Goal: Obtain resource: Download file/media

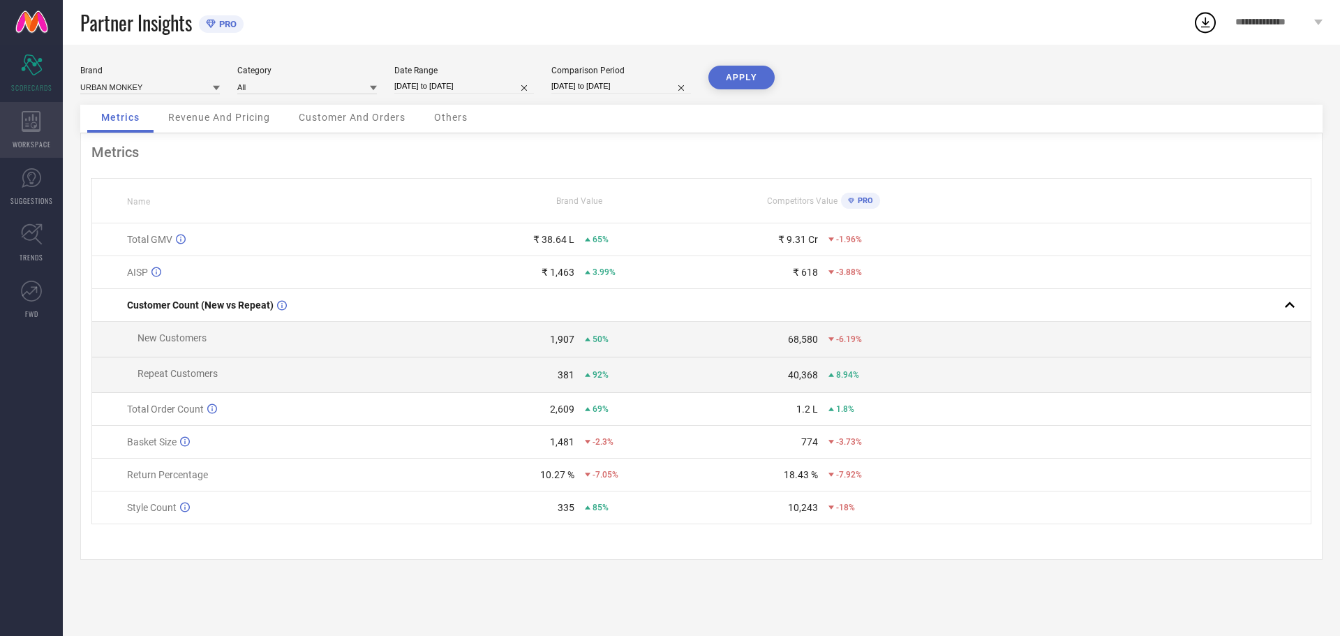
click at [32, 120] on icon at bounding box center [31, 121] width 19 height 21
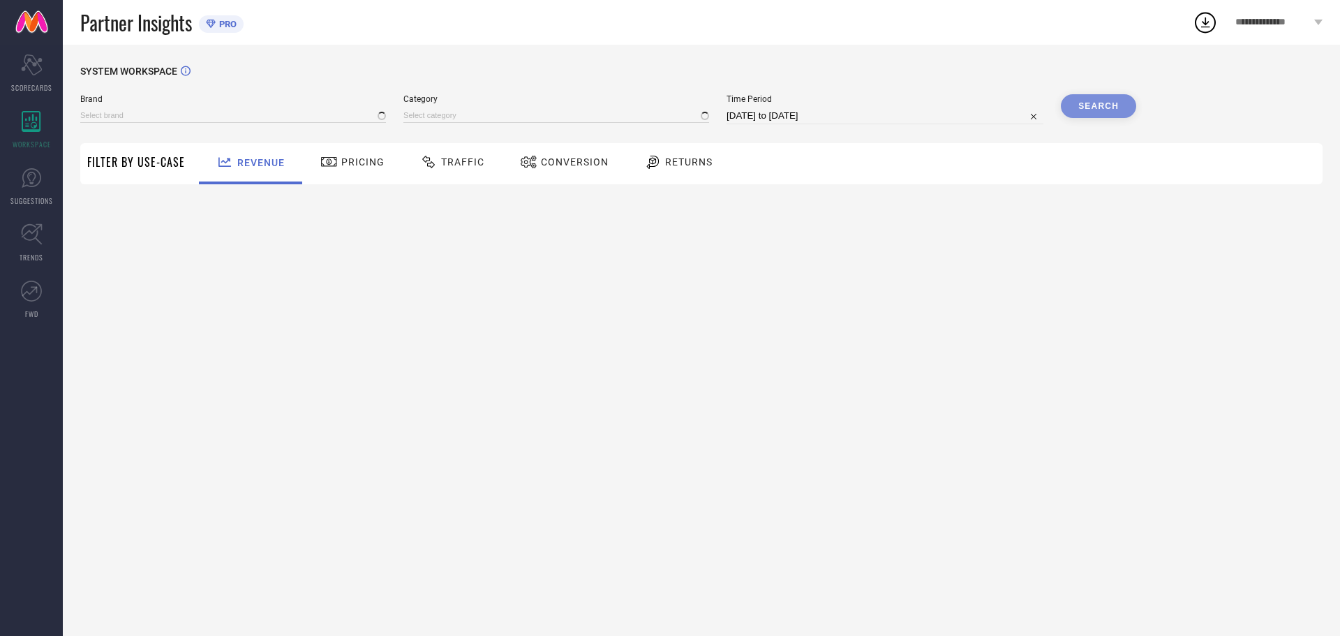
type input "URBAN MONKEY"
type input "All"
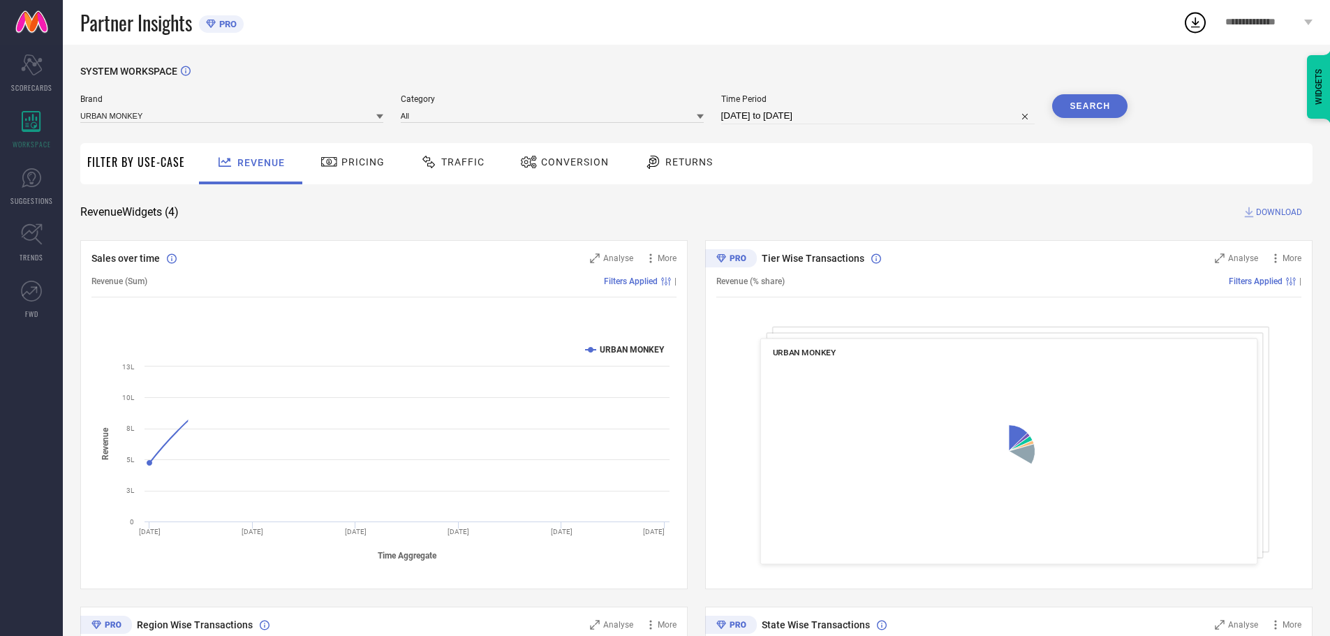
click at [691, 154] on div "Returns" at bounding box center [678, 162] width 75 height 24
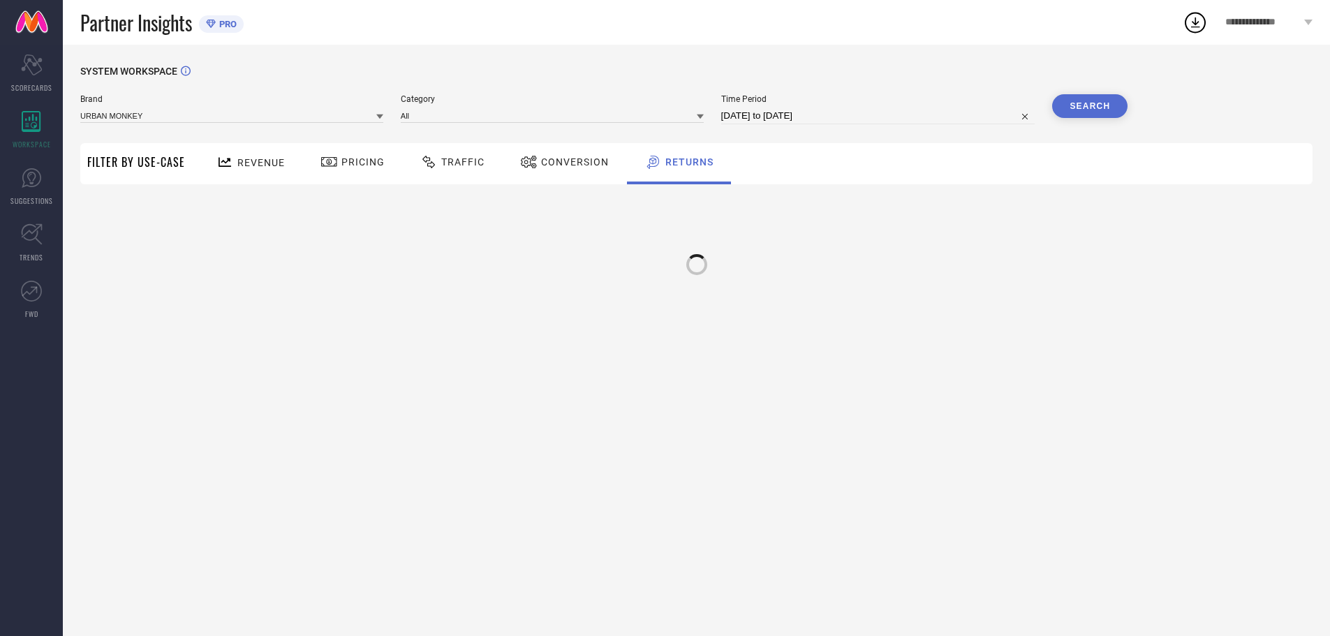
click at [495, 163] on div "Traffic" at bounding box center [452, 163] width 99 height 41
click at [581, 163] on span "Conversion" at bounding box center [576, 161] width 68 height 11
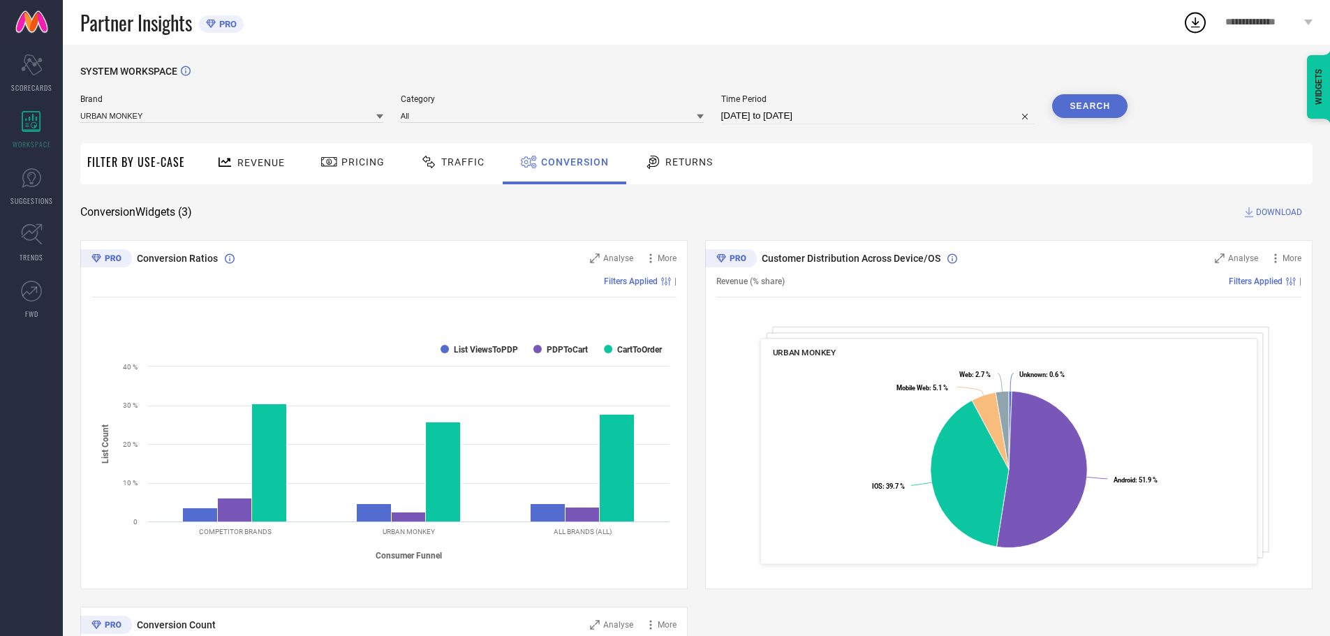
click at [827, 111] on input "[DATE] to [DATE]" at bounding box center [878, 116] width 314 height 17
select select "7"
select select "2025"
select select "8"
select select "2025"
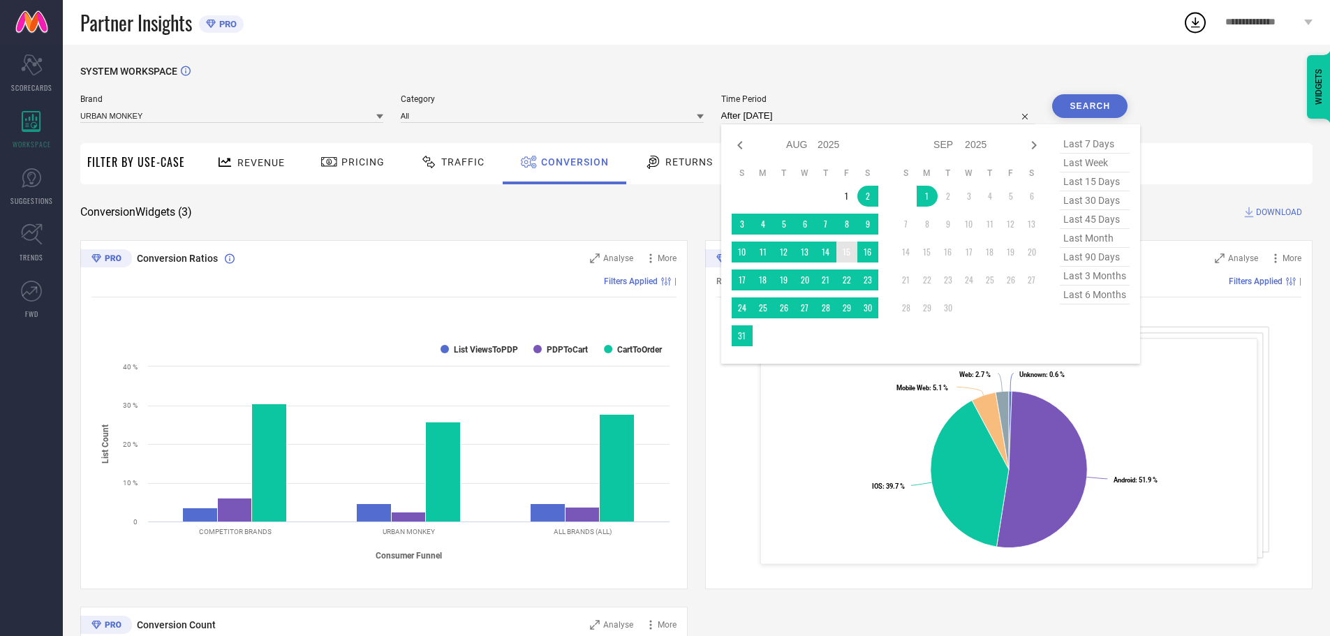
click at [850, 253] on td "15" at bounding box center [846, 252] width 21 height 21
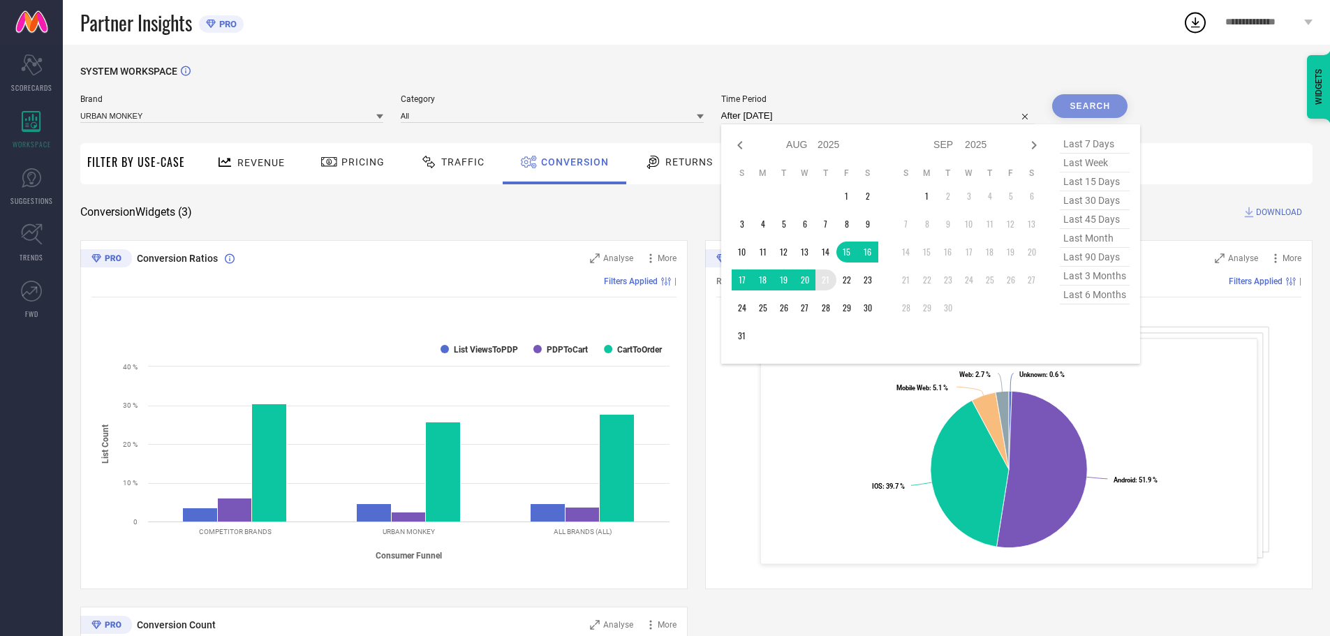
type input "[DATE] to [DATE]"
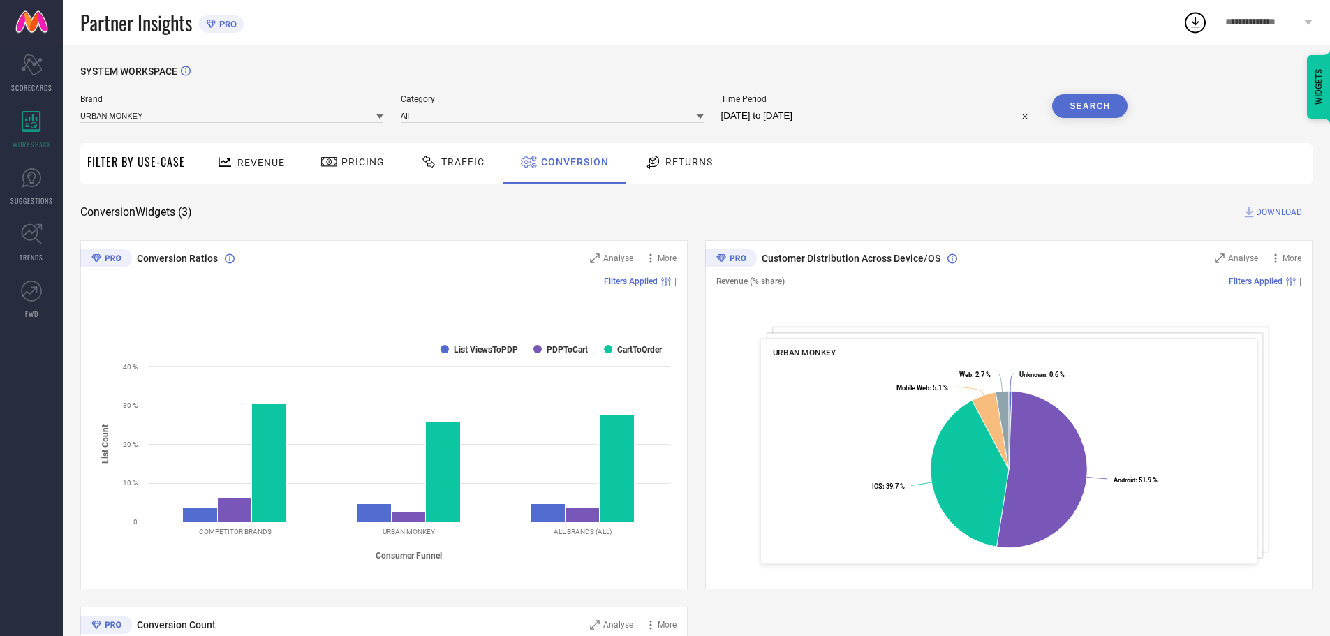
click at [1091, 105] on button "Search" at bounding box center [1089, 106] width 75 height 24
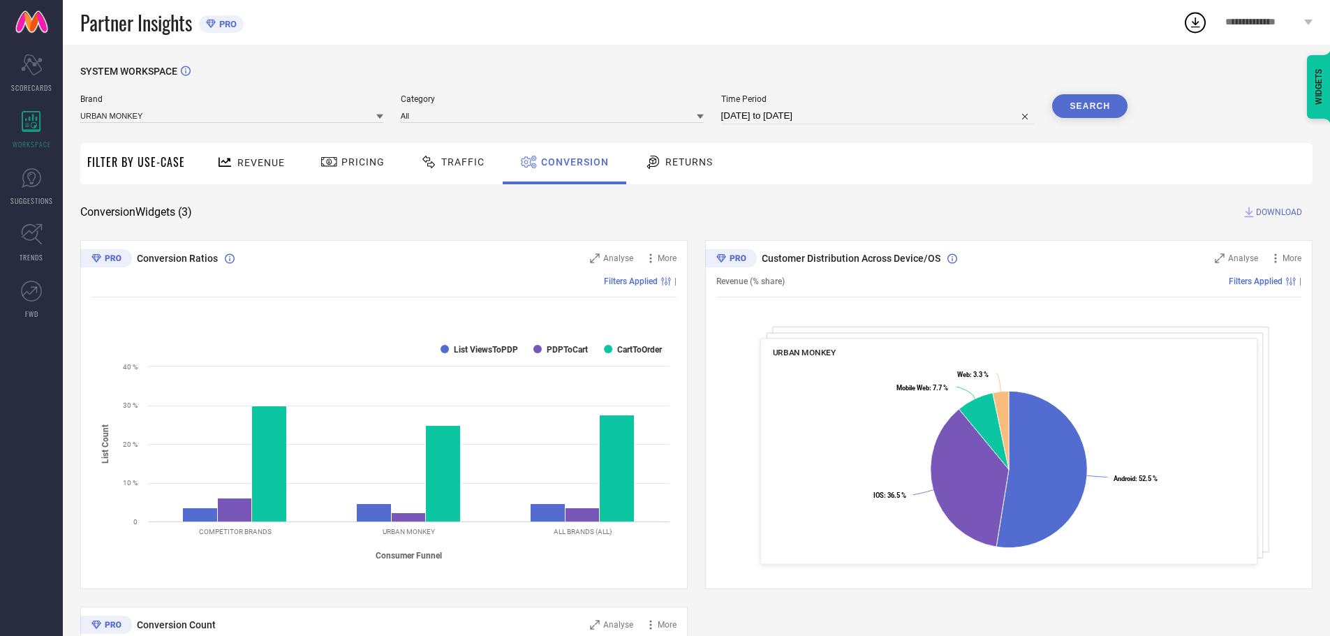
click at [1257, 209] on span "DOWNLOAD" at bounding box center [1279, 212] width 46 height 14
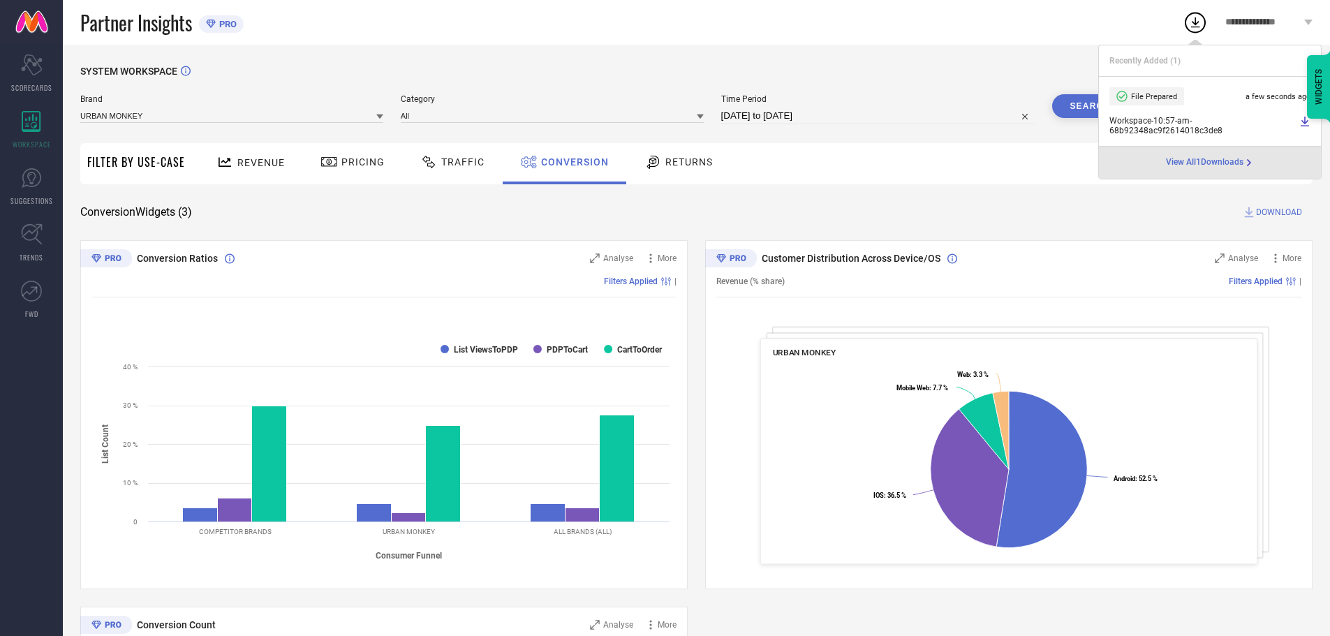
click at [873, 113] on input "[DATE] to [DATE]" at bounding box center [878, 116] width 314 height 17
select select "7"
select select "2025"
select select "8"
select select "2025"
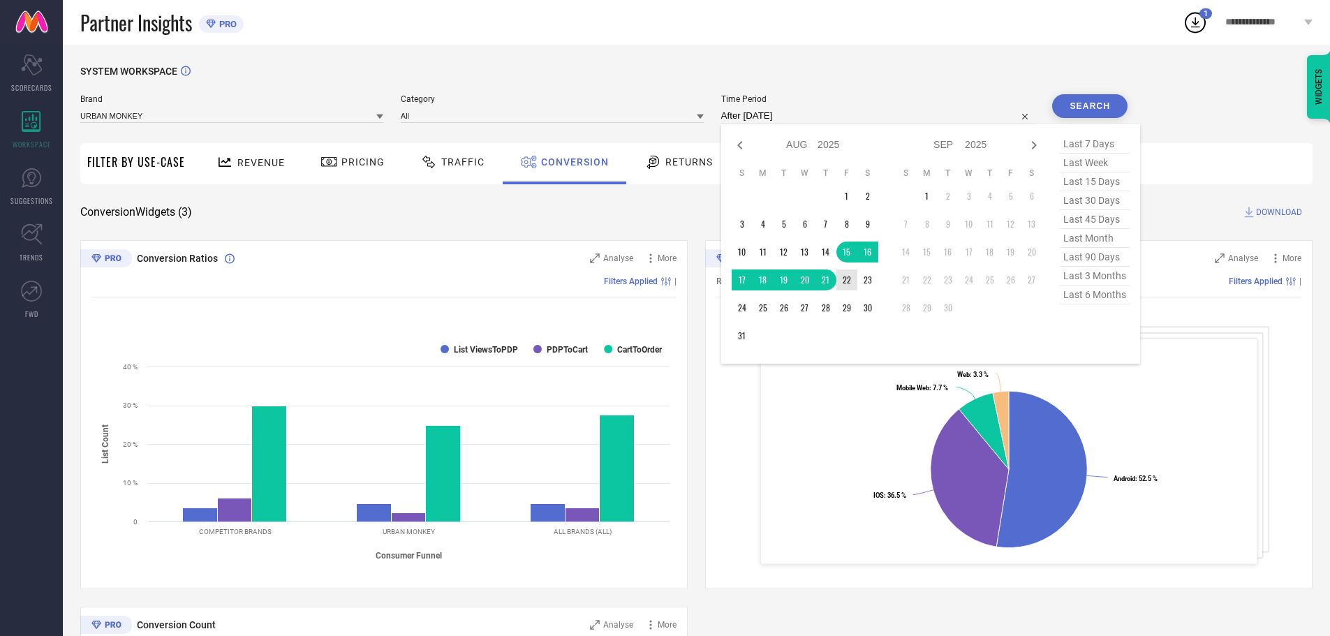
click at [847, 276] on td "22" at bounding box center [846, 279] width 21 height 21
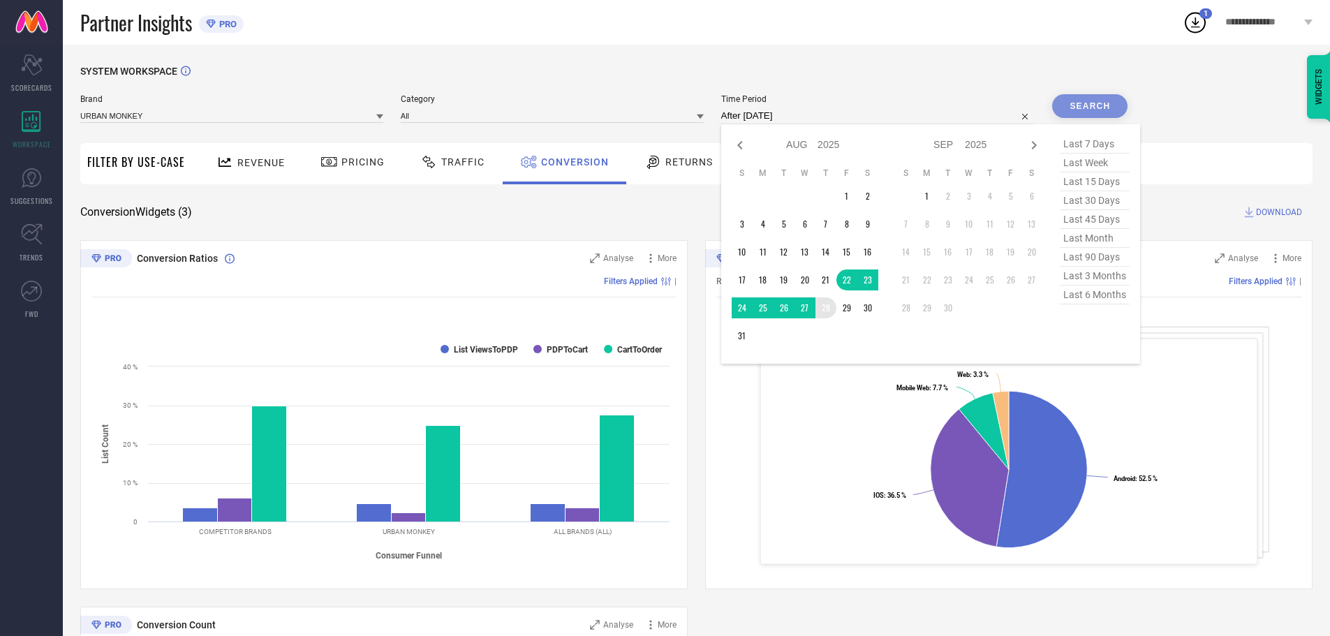
type input "[DATE] to [DATE]"
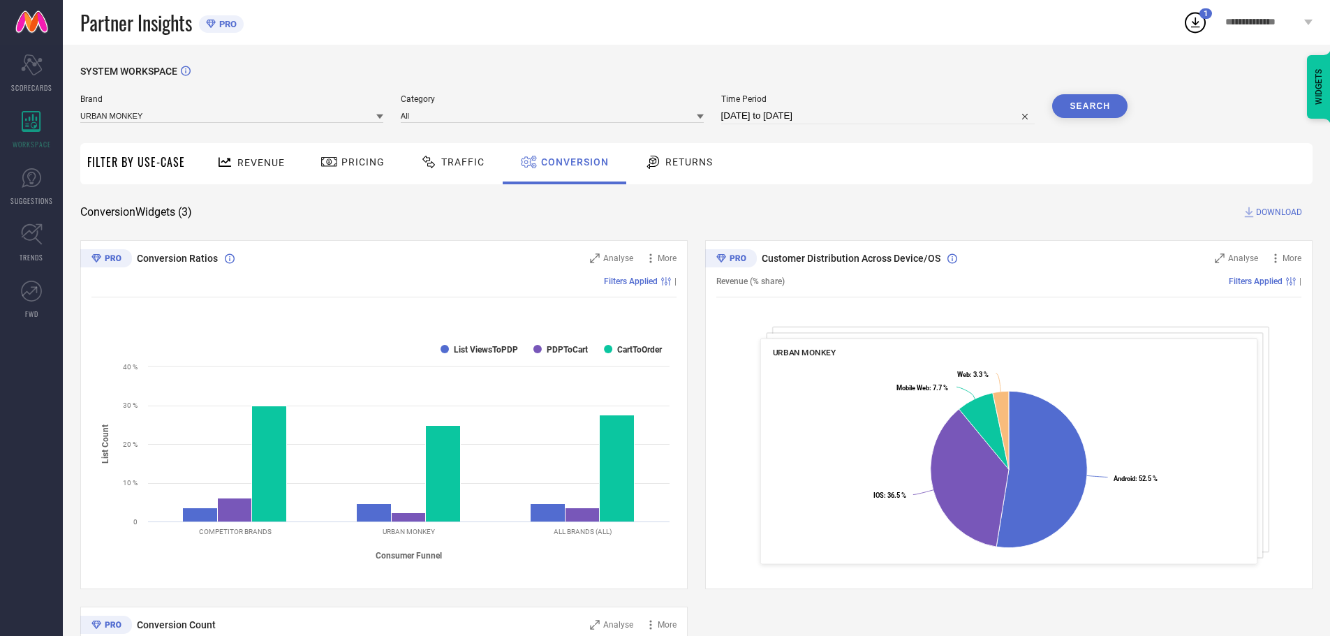
click at [1080, 100] on button "Search" at bounding box center [1089, 106] width 75 height 24
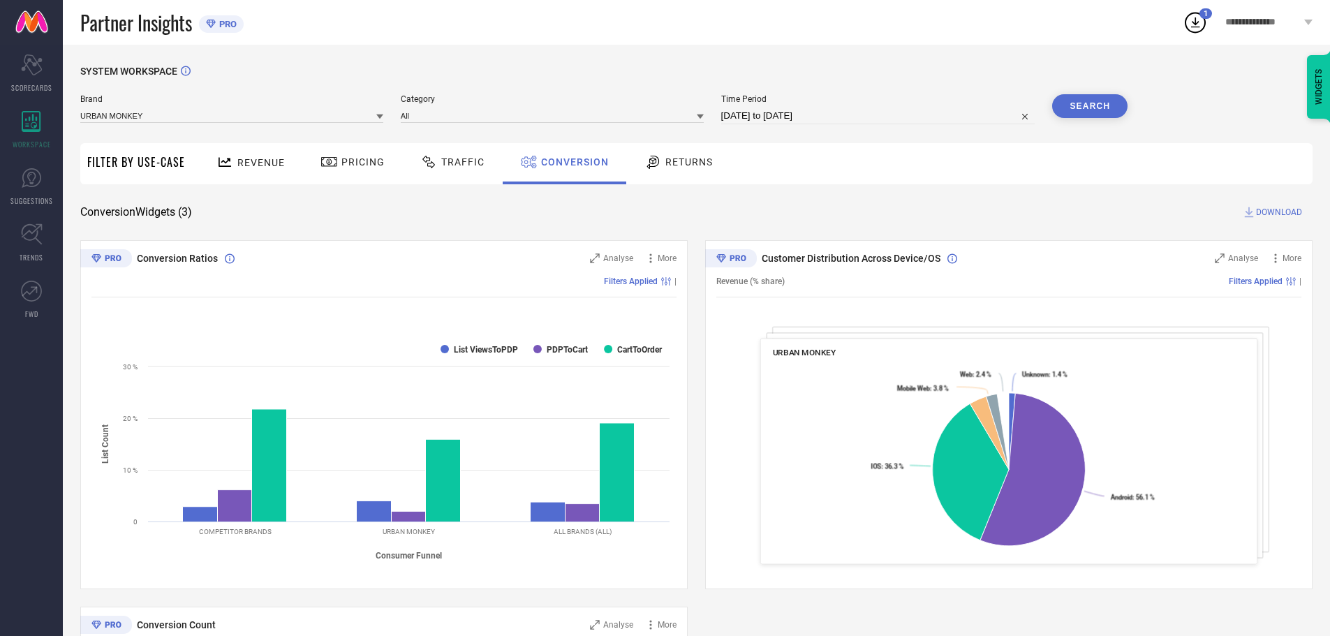
click at [1256, 217] on span "DOWNLOAD" at bounding box center [1279, 212] width 46 height 14
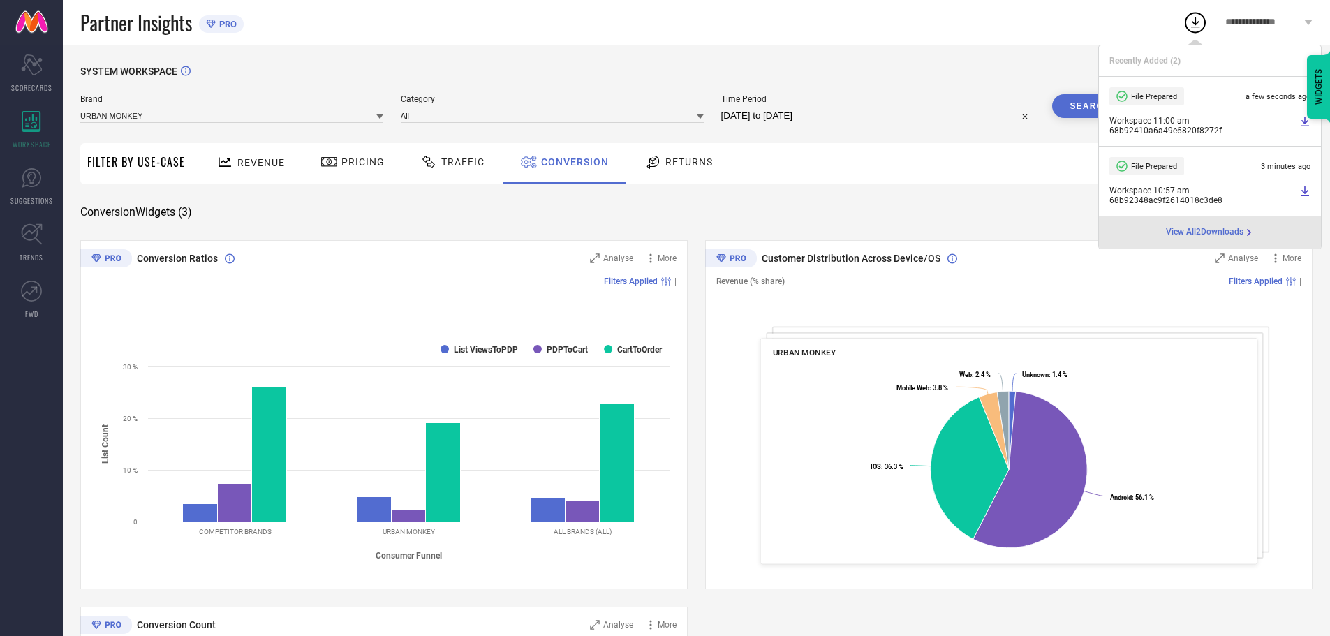
click at [904, 113] on input "[DATE] to [DATE]" at bounding box center [878, 116] width 314 height 17
select select "7"
select select "2025"
select select "8"
select select "2025"
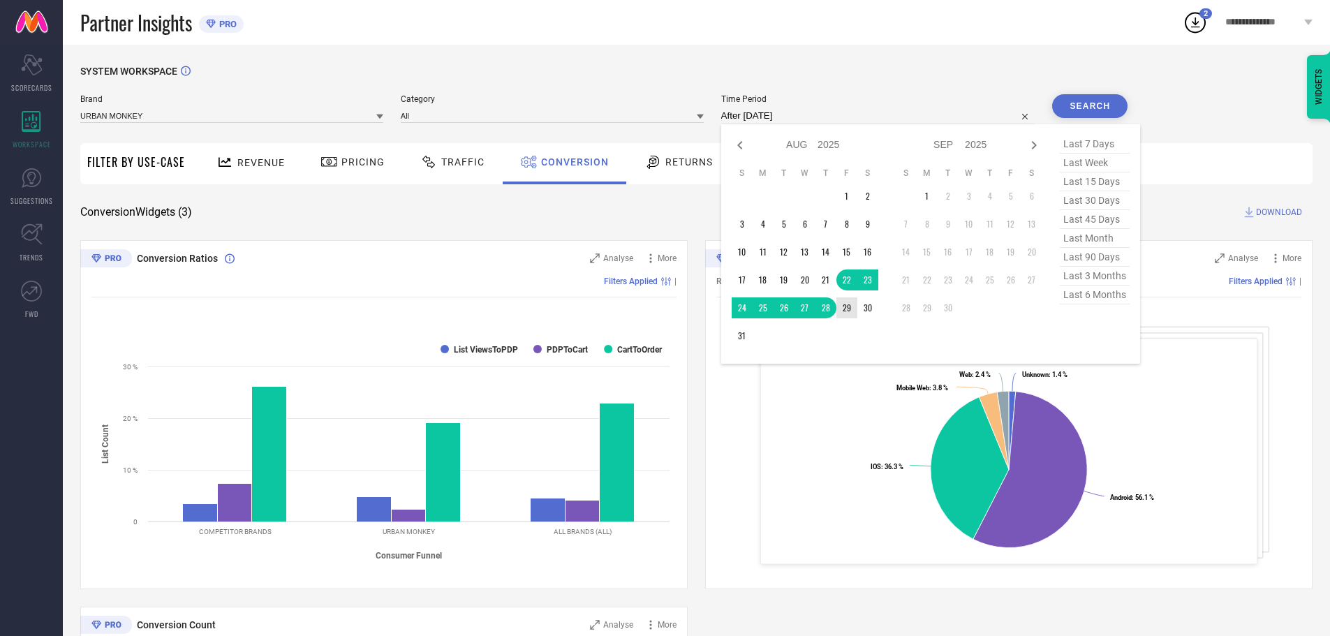
click at [843, 302] on td "29" at bounding box center [846, 307] width 21 height 21
type input "[DATE] to [DATE]"
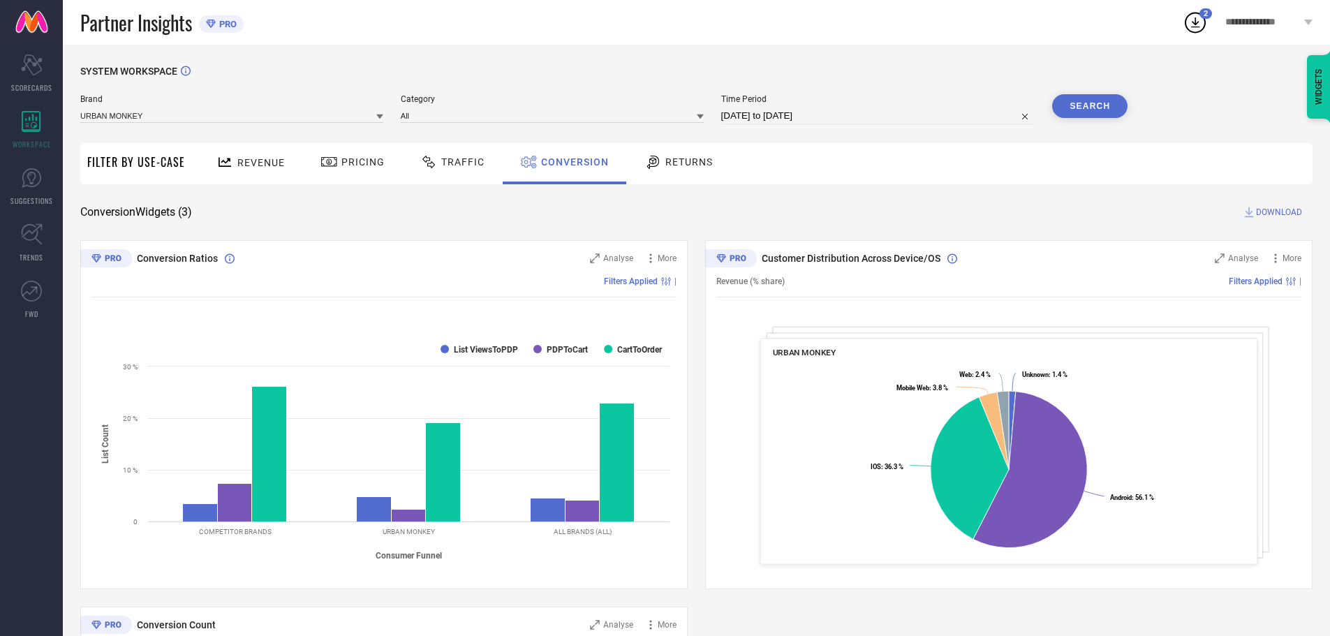
click at [1074, 101] on button "Search" at bounding box center [1089, 106] width 75 height 24
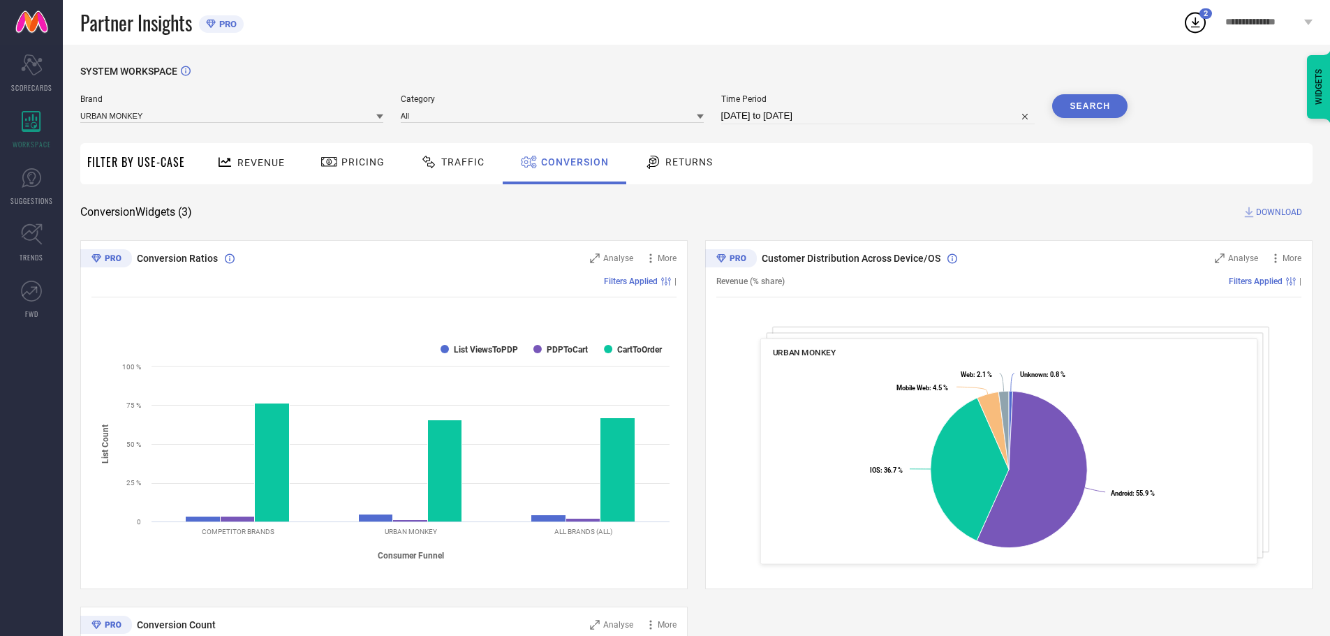
click at [1262, 214] on span "DOWNLOAD" at bounding box center [1279, 212] width 46 height 14
click at [1199, 26] on icon at bounding box center [1195, 22] width 25 height 25
click at [1196, 24] on icon at bounding box center [1195, 22] width 9 height 10
click at [1033, 188] on div "SYSTEM WORKSPACE Brand URBAN MONKEY Category All Time Period [DATE] to [DATE] S…" at bounding box center [696, 511] width 1232 height 890
